Goal: Information Seeking & Learning: Learn about a topic

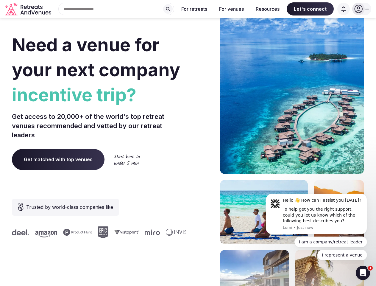
click at [188, 143] on div "Need a venue for your next company incentive trip? Get access to 20,000+ of the…" at bounding box center [188, 178] width 352 height 359
click at [116, 9] on div "Search Popular Destinations [GEOGRAPHIC_DATA], [GEOGRAPHIC_DATA] [GEOGRAPHIC_DA…" at bounding box center [114, 9] width 120 height 12
click at [168, 9] on input "text" at bounding box center [116, 9] width 116 height 12
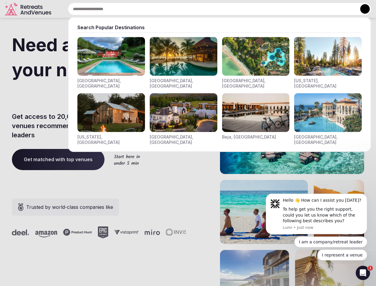
click at [194, 9] on input "text" at bounding box center [219, 9] width 303 height 12
click at [231, 9] on input "text" at bounding box center [219, 9] width 303 height 12
click at [267, 9] on input "text" at bounding box center [219, 9] width 303 height 12
click at [310, 9] on input "text" at bounding box center [219, 9] width 303 height 12
click at [343, 9] on input "text" at bounding box center [219, 9] width 303 height 12
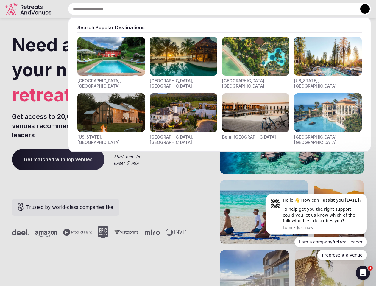
click at [361, 9] on button at bounding box center [365, 9] width 10 height 10
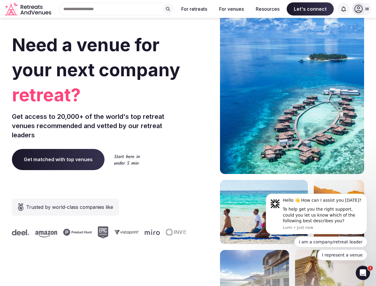
click at [316, 214] on div "To help get you the right support, could you let us know which of the following…" at bounding box center [323, 215] width 80 height 18
